Goal: Task Accomplishment & Management: Use online tool/utility

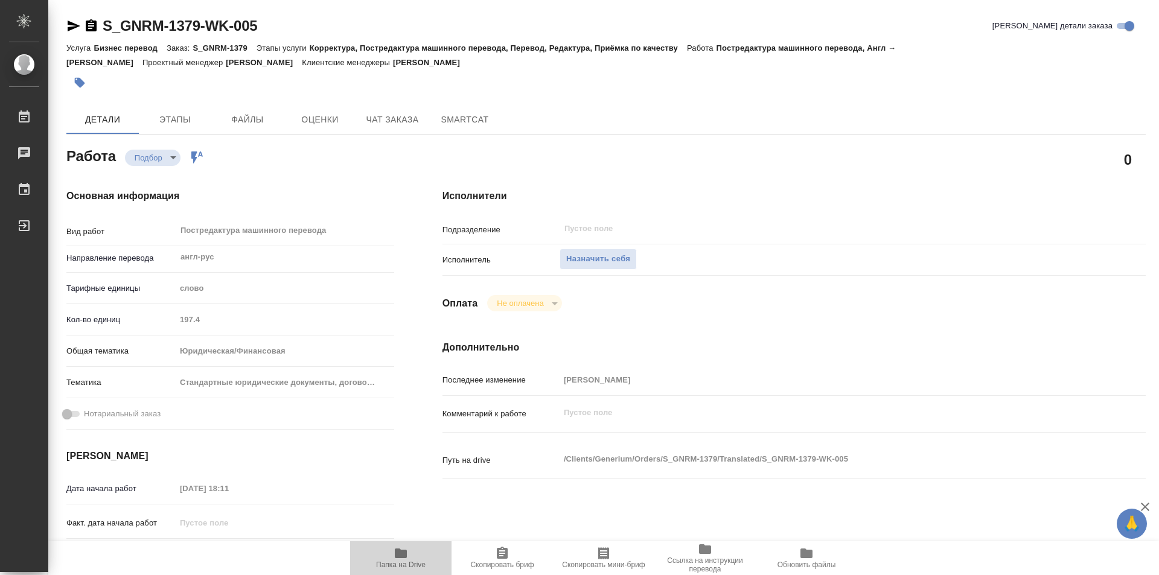
click at [411, 551] on span "Папка на Drive" at bounding box center [400, 557] width 87 height 23
click at [615, 261] on span "Назначить себя" at bounding box center [598, 259] width 64 height 14
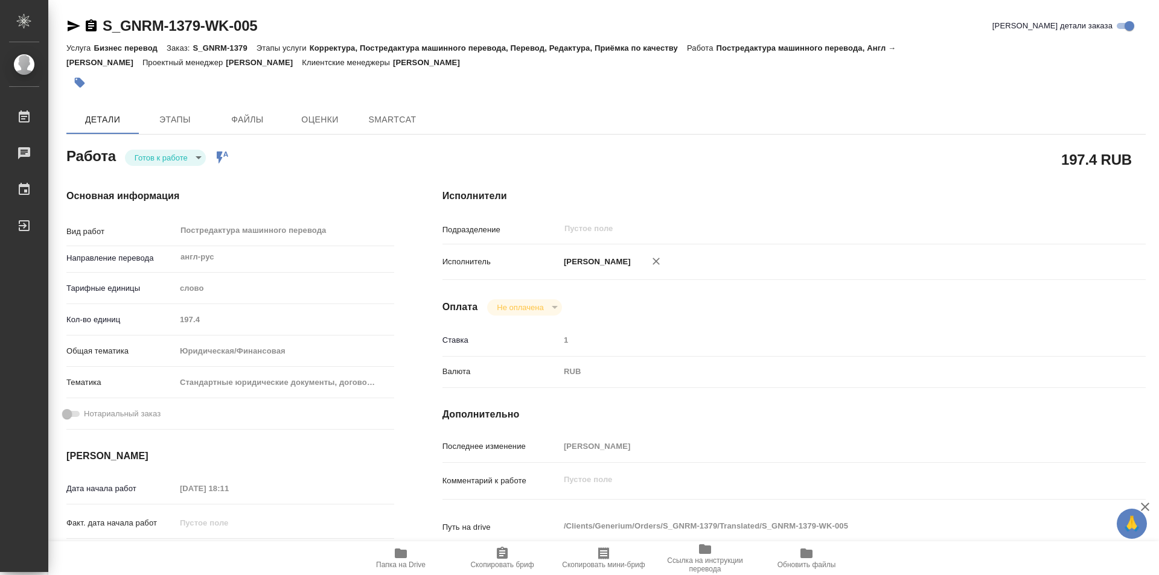
type textarea "x"
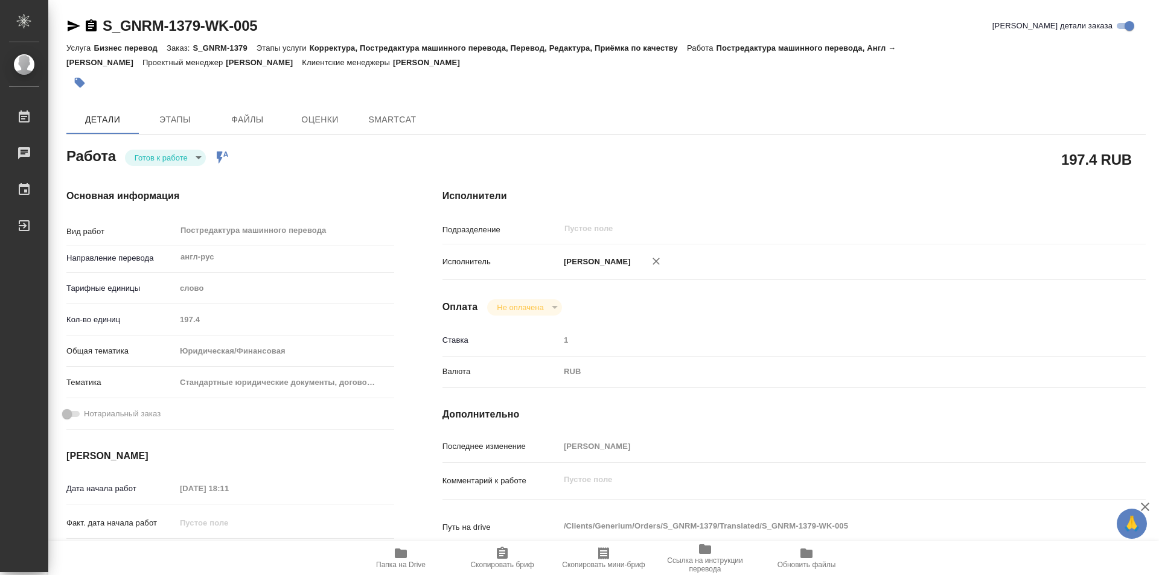
type textarea "x"
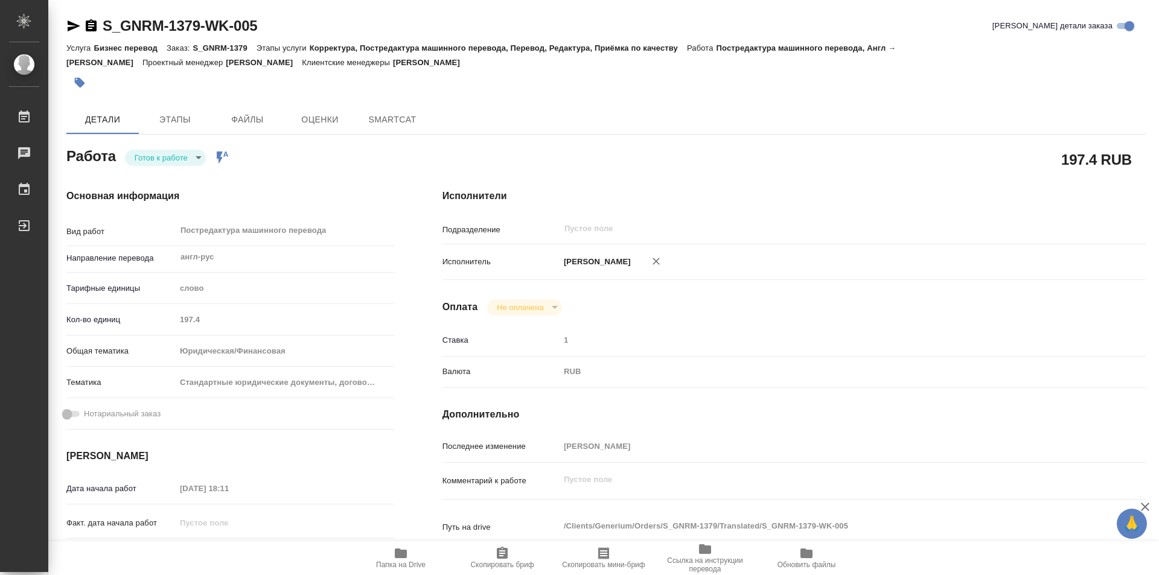
type textarea "x"
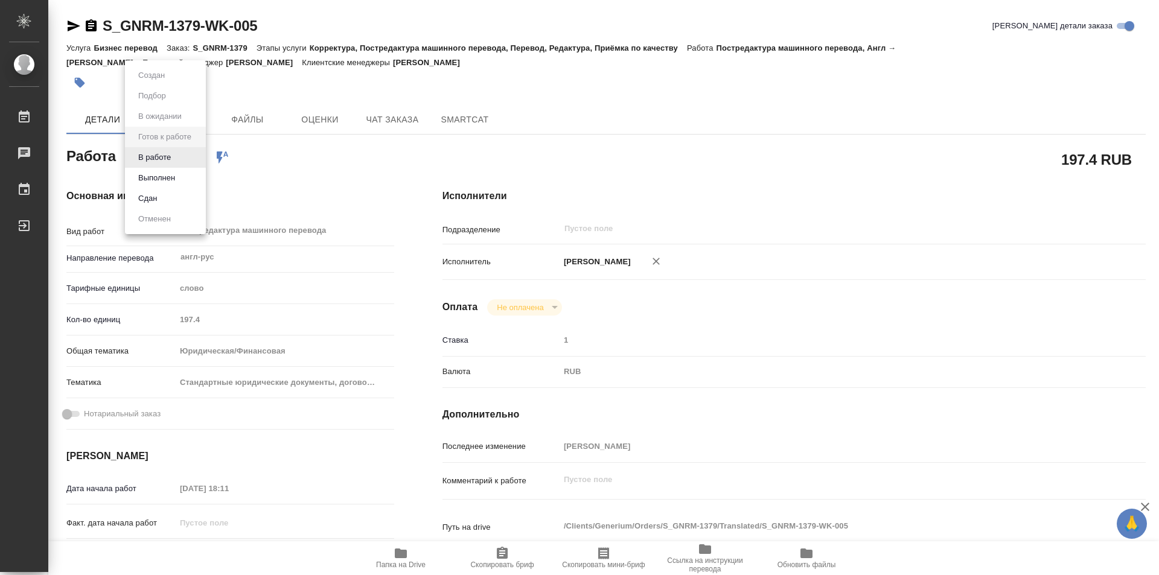
click at [200, 155] on body "🙏 .cls-1 fill:#fff; AWATERA Kozinets [PERSON_NAME] Чаты График Выйти S_GNRM-137…" at bounding box center [579, 287] width 1159 height 575
type textarea "x"
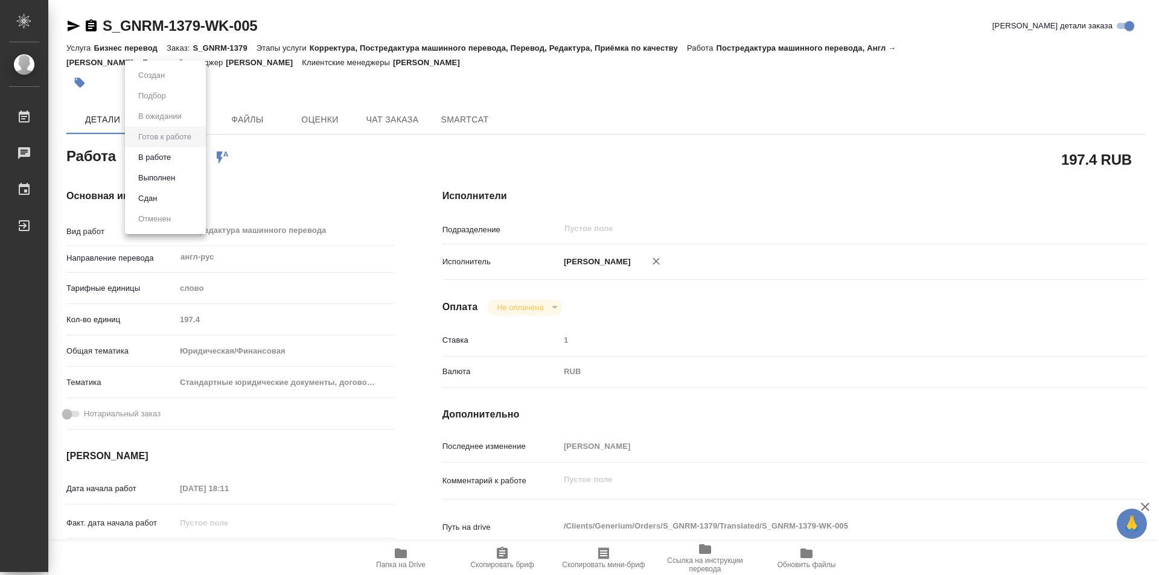
type textarea "x"
click at [164, 158] on button "В работе" at bounding box center [155, 157] width 40 height 13
type textarea "x"
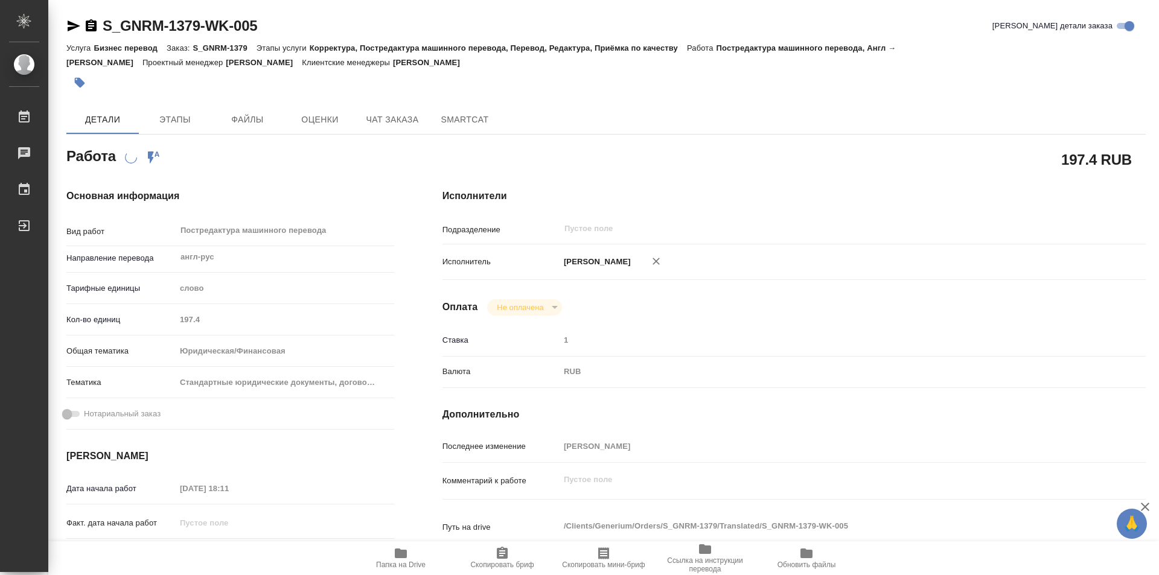
type textarea "x"
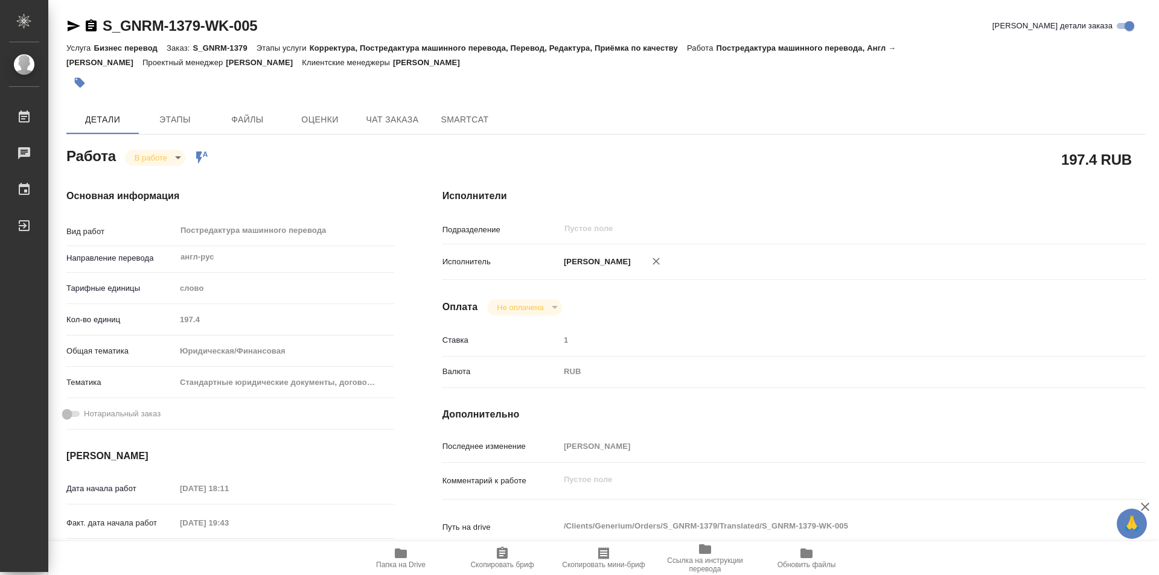
type textarea "x"
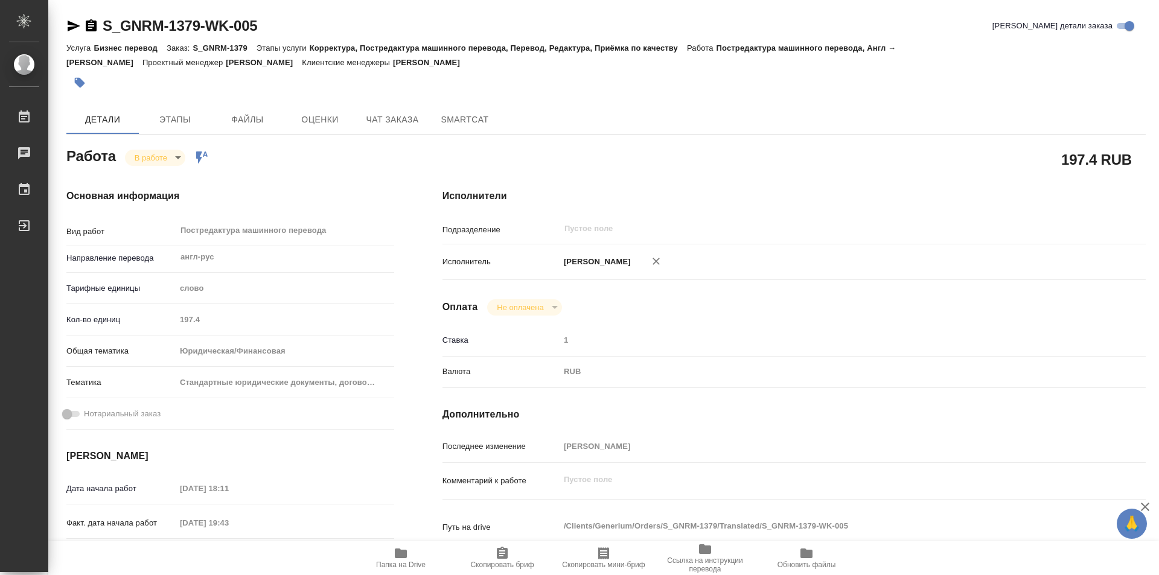
type textarea "x"
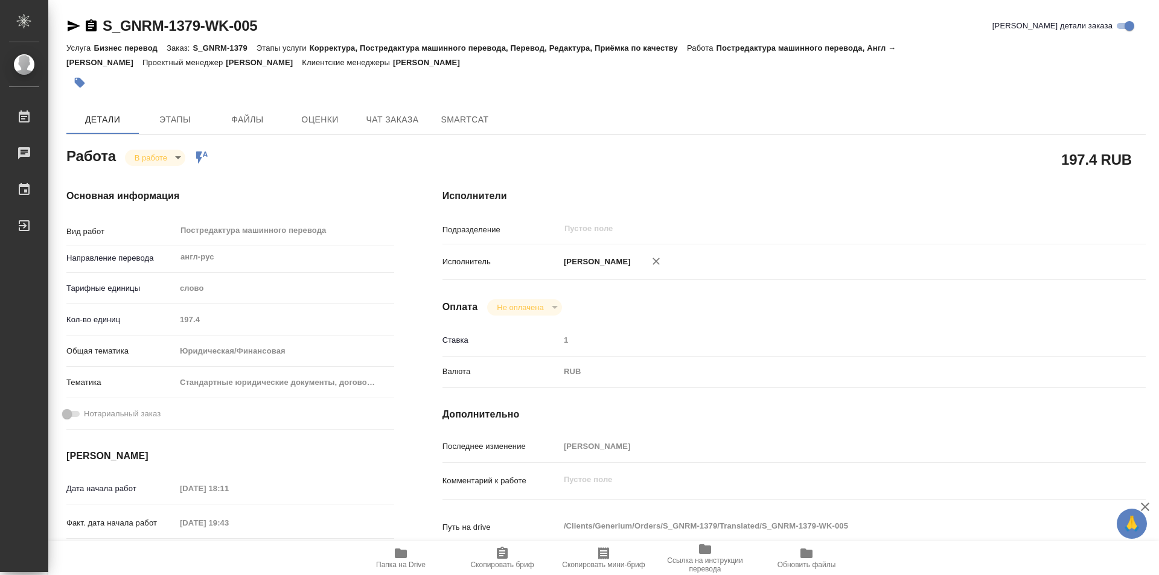
type textarea "x"
